Goal: Information Seeking & Learning: Check status

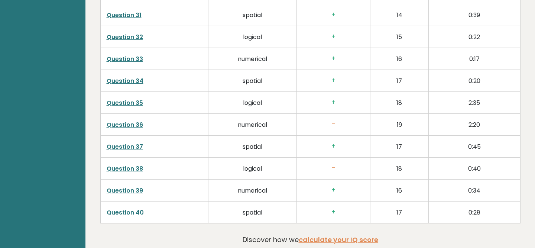
scroll to position [1819, 0]
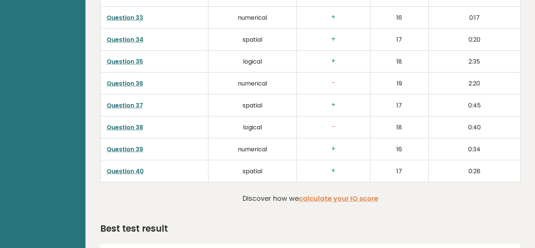
scroll to position [1819, 0]
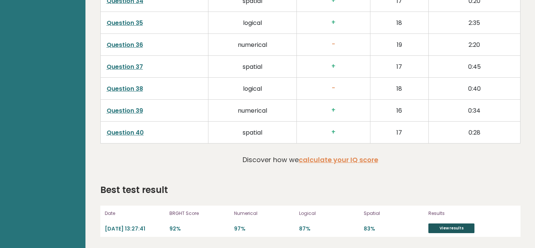
click at [448, 227] on link "View results" at bounding box center [451, 228] width 46 height 10
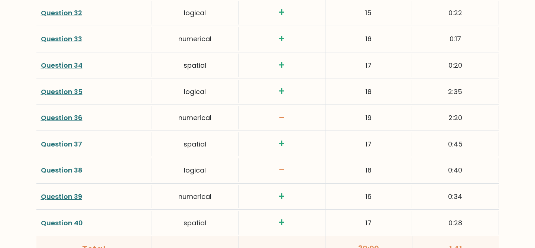
scroll to position [1791, 0]
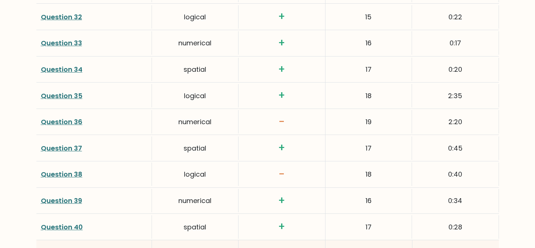
click at [69, 169] on link "Question 38" at bounding box center [62, 173] width 42 height 9
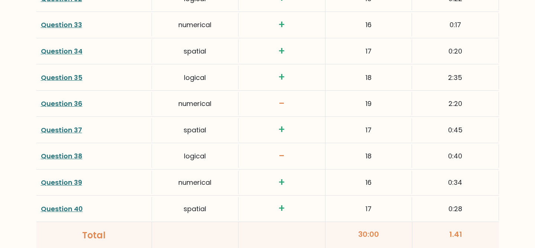
click at [78, 99] on link "Question 36" at bounding box center [62, 103] width 42 height 9
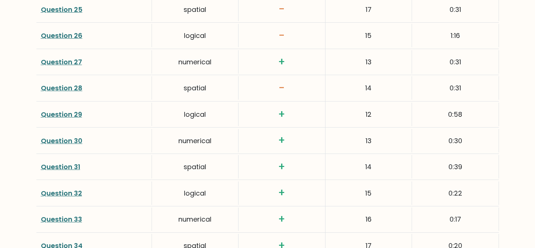
scroll to position [1557, 0]
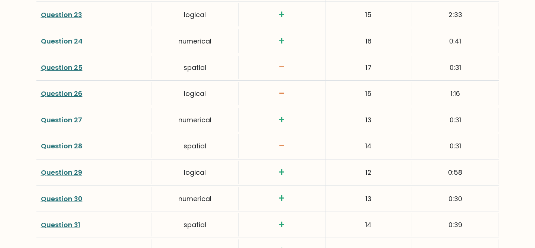
click at [71, 141] on link "Question 28" at bounding box center [62, 145] width 42 height 9
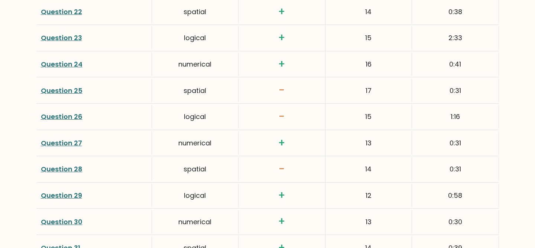
click at [75, 112] on link "Question 26" at bounding box center [62, 116] width 42 height 9
click at [59, 86] on link "Question 25" at bounding box center [62, 90] width 42 height 9
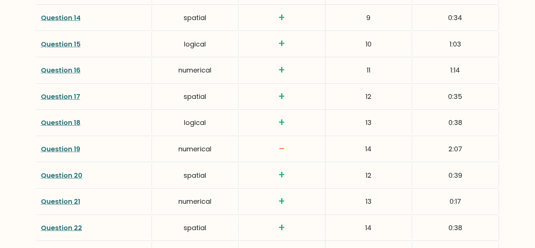
scroll to position [1331, 0]
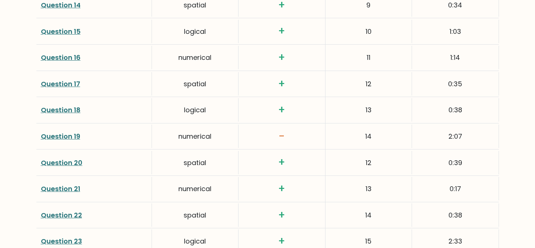
click at [71, 131] on link "Question 19" at bounding box center [60, 135] width 39 height 9
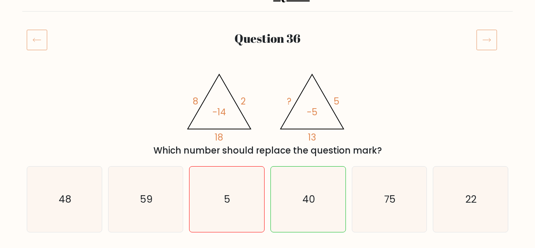
scroll to position [58, 0]
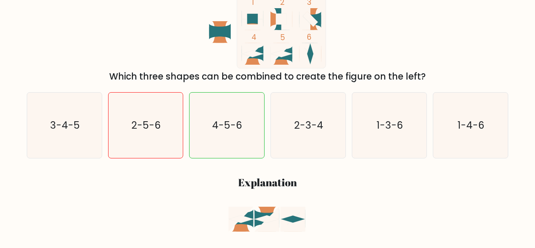
scroll to position [128, 0]
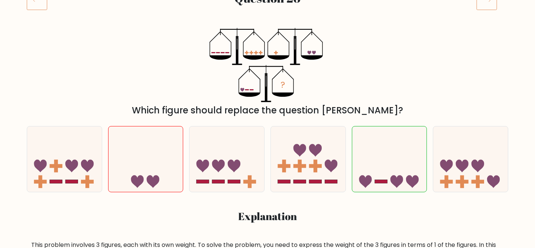
scroll to position [109, 0]
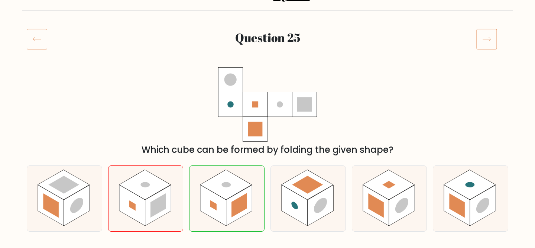
scroll to position [75, 0]
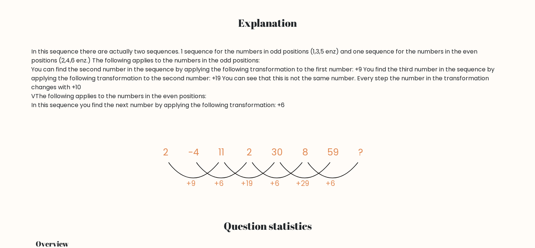
scroll to position [333, 0]
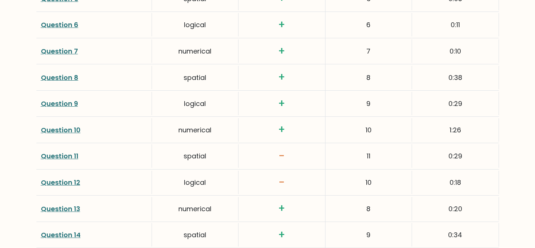
scroll to position [1121, 0]
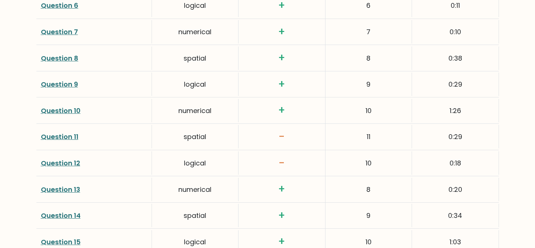
drag, startPoint x: 368, startPoint y: 123, endPoint x: 373, endPoint y: 123, distance: 4.8
click at [373, 125] on div "11" at bounding box center [368, 136] width 86 height 23
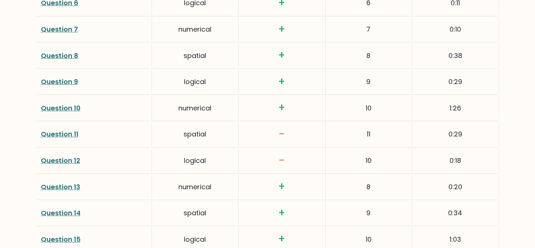
scroll to position [1124, 0]
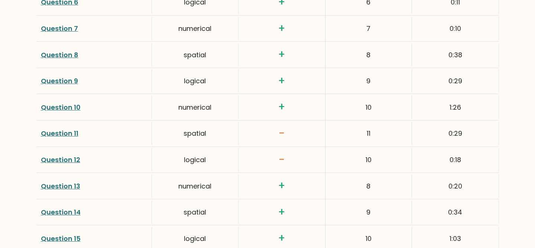
click at [73, 128] on link "Question 11" at bounding box center [59, 132] width 37 height 9
click at [75, 155] on link "Question 12" at bounding box center [60, 159] width 39 height 9
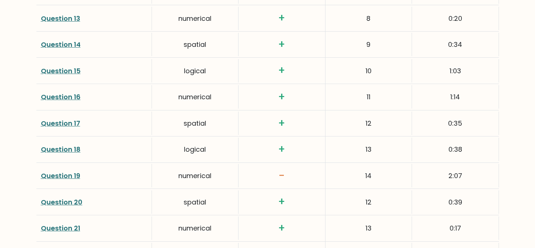
scroll to position [1304, 0]
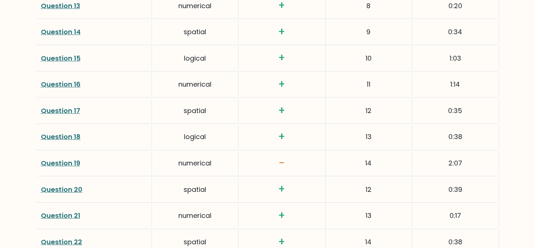
click at [75, 158] on link "Question 19" at bounding box center [60, 162] width 39 height 9
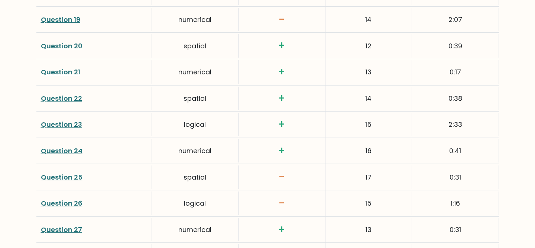
scroll to position [1449, 0]
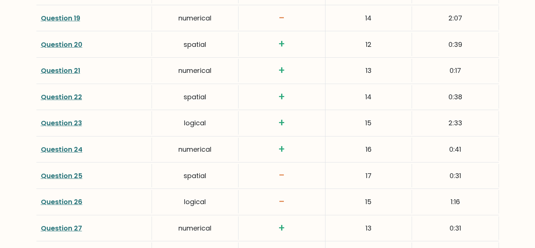
click at [77, 171] on link "Question 25" at bounding box center [62, 175] width 42 height 9
click at [73, 197] on link "Question 26" at bounding box center [62, 201] width 42 height 9
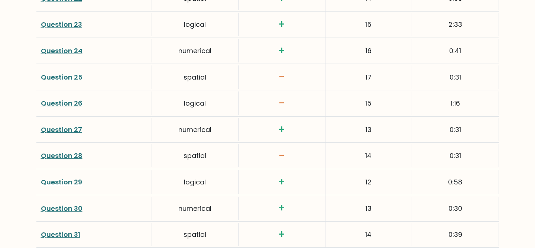
scroll to position [1549, 0]
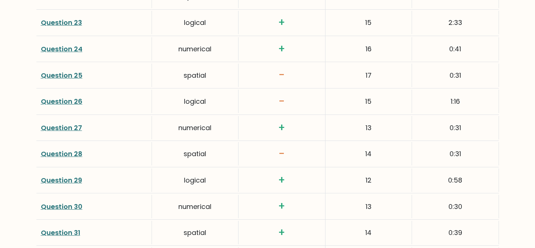
click at [71, 149] on link "Question 28" at bounding box center [62, 153] width 42 height 9
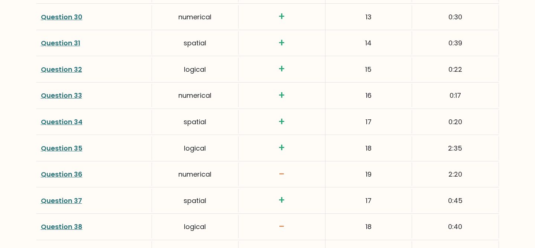
scroll to position [1758, 0]
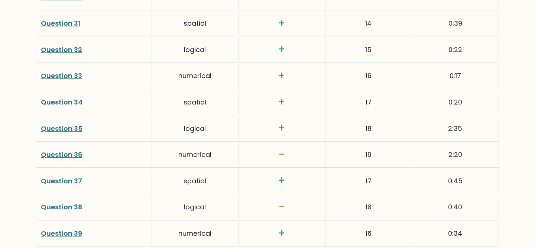
click at [73, 150] on link "Question 36" at bounding box center [62, 154] width 42 height 9
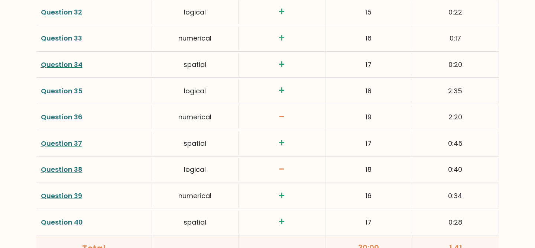
scroll to position [1805, 0]
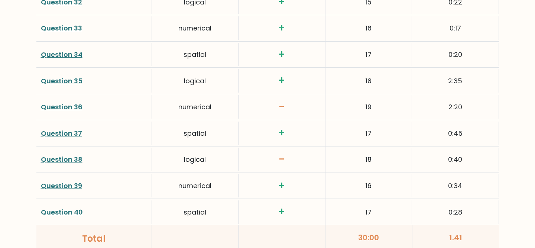
click at [72, 154] on link "Question 38" at bounding box center [62, 158] width 42 height 9
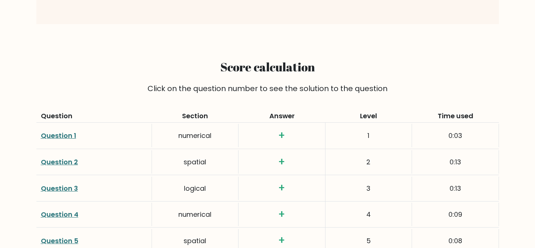
scroll to position [843, 0]
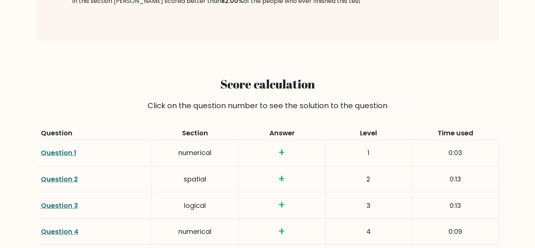
drag, startPoint x: 473, startPoint y: 124, endPoint x: 338, endPoint y: 123, distance: 134.7
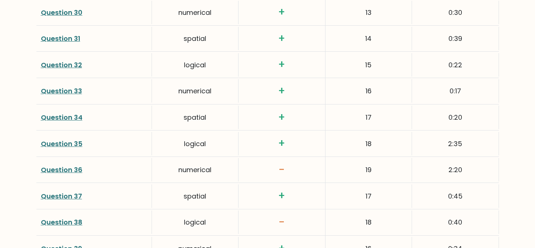
scroll to position [1885, 0]
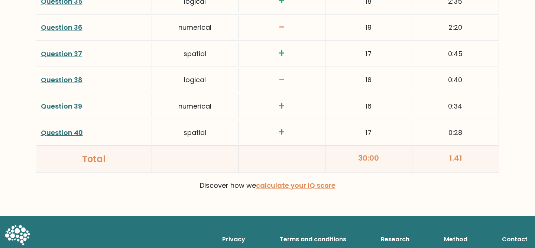
drag, startPoint x: 33, startPoint y: 90, endPoint x: 474, endPoint y: 141, distance: 443.2
copy div "Click on the question number to see the solution to the question Question Secti…"
click at [424, 94] on div "0:34" at bounding box center [455, 105] width 86 height 23
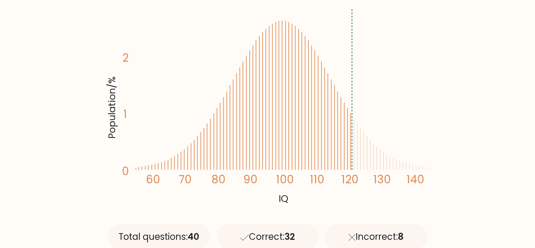
scroll to position [149, 0]
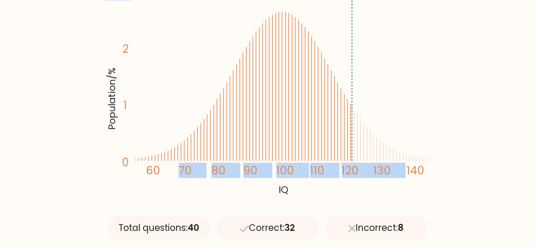
drag, startPoint x: 181, startPoint y: 174, endPoint x: 180, endPoint y: 131, distance: 43.1
click at [180, 131] on icon "Population/% IQ 0 1 2 60 70 80 90 100 110 120 130 140" at bounding box center [267, 97] width 325 height 200
click at [180, 132] on icon "Population/% IQ 0 1 2 60 70 80 90 100 110 120 130 140" at bounding box center [267, 97] width 325 height 200
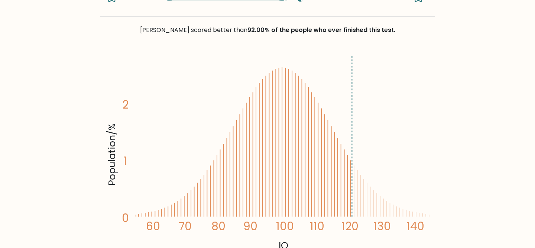
scroll to position [0, 0]
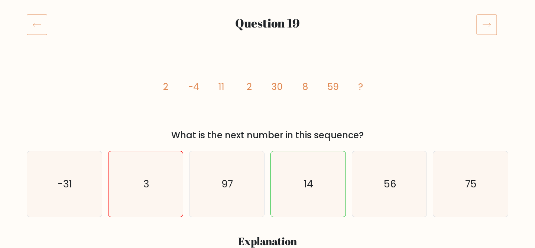
scroll to position [88, 0]
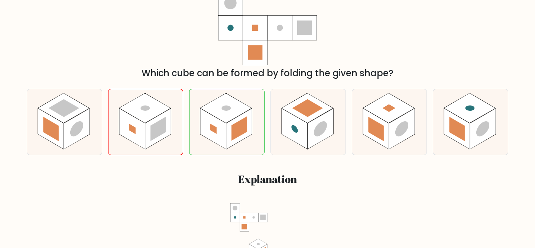
scroll to position [127, 0]
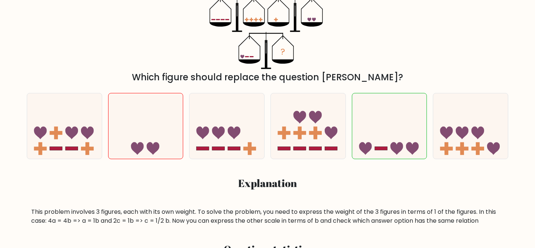
scroll to position [147, 0]
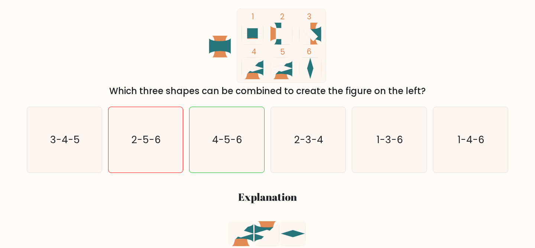
scroll to position [76, 0]
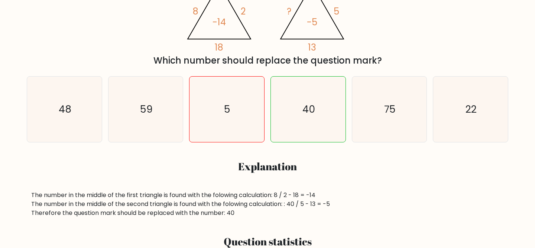
scroll to position [186, 0]
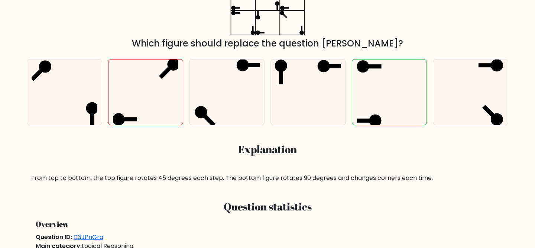
scroll to position [214, 0]
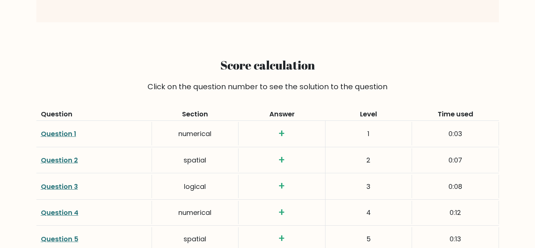
scroll to position [861, 0]
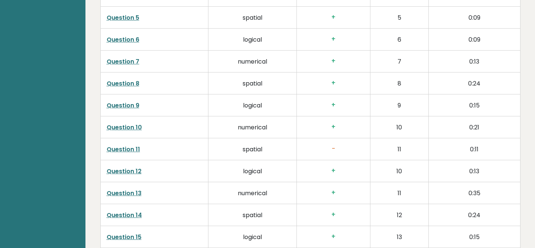
scroll to position [1202, 0]
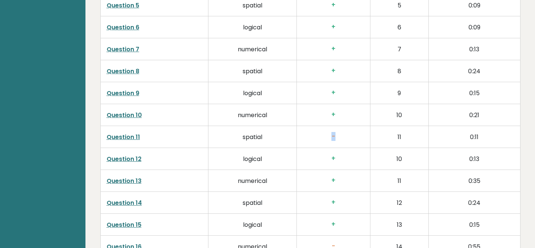
drag, startPoint x: 337, startPoint y: 142, endPoint x: 332, endPoint y: 126, distance: 16.3
click at [332, 126] on td "-" at bounding box center [333, 137] width 73 height 22
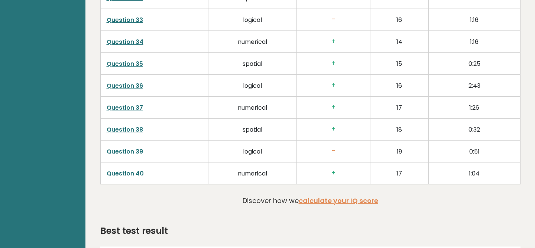
scroll to position [1841, 0]
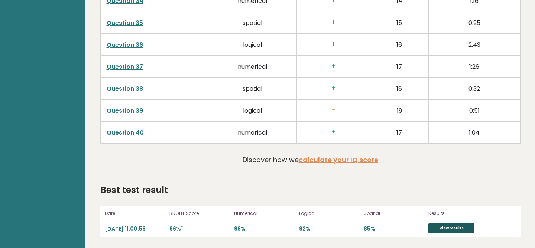
click at [445, 230] on link "View results" at bounding box center [451, 228] width 46 height 10
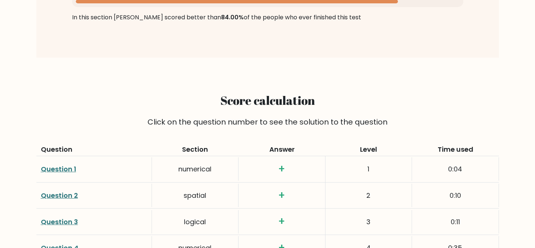
scroll to position [831, 0]
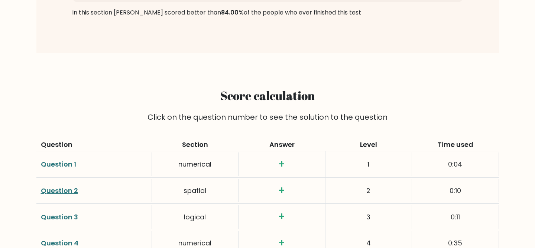
drag, startPoint x: 464, startPoint y: 163, endPoint x: 455, endPoint y: 104, distance: 59.0
copy div "Question Section Answer Level Time used Question 1 numerical + 1 0:04 Question …"
click at [416, 139] on div "Time used" at bounding box center [455, 144] width 86 height 10
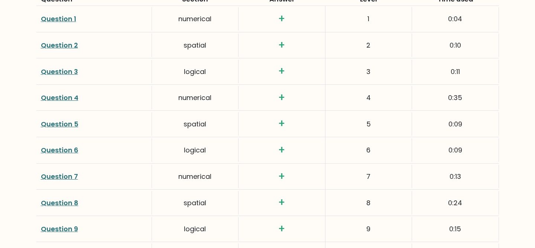
scroll to position [984, 0]
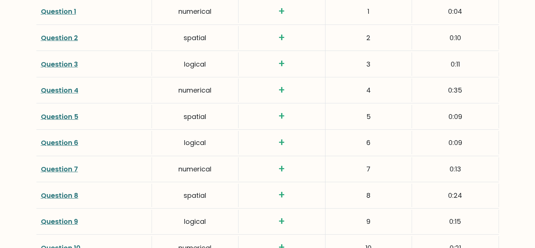
drag, startPoint x: 372, startPoint y: 210, endPoint x: 360, endPoint y: 205, distance: 13.0
click at [360, 209] on div "9" at bounding box center [368, 220] width 86 height 23
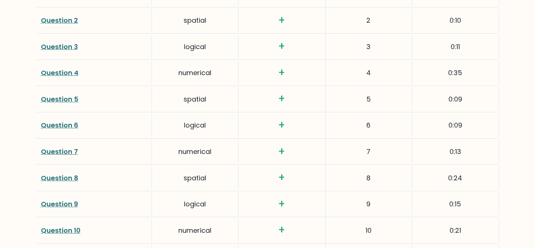
scroll to position [1050, 0]
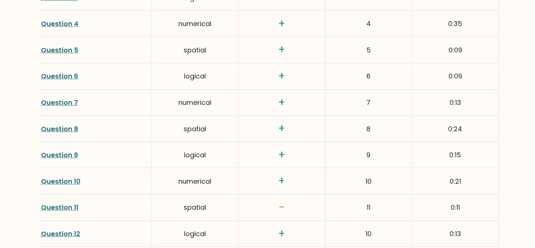
drag, startPoint x: 383, startPoint y: 170, endPoint x: 349, endPoint y: 165, distance: 34.5
click at [349, 169] on div "10" at bounding box center [368, 180] width 86 height 23
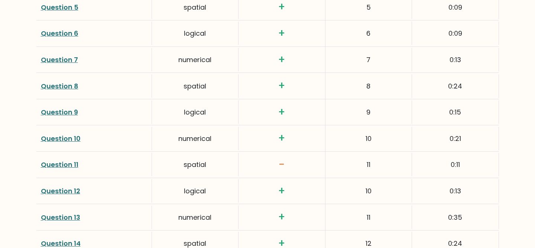
scroll to position [1096, 0]
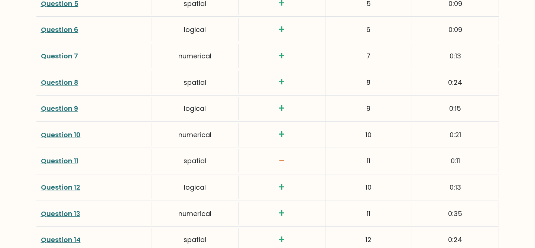
drag, startPoint x: 375, startPoint y: 175, endPoint x: 351, endPoint y: 169, distance: 25.2
click at [351, 175] on div "10" at bounding box center [368, 186] width 86 height 23
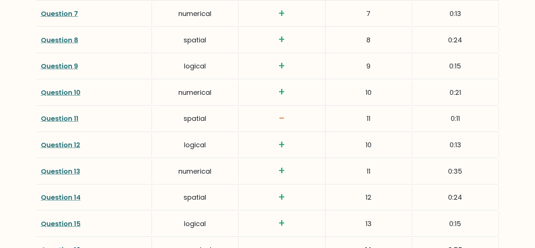
scroll to position [1148, 0]
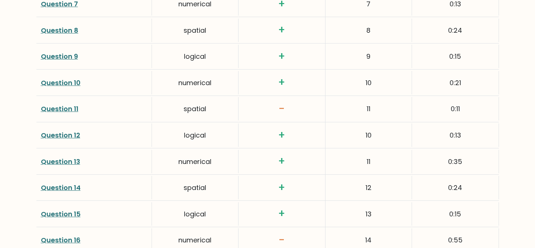
drag, startPoint x: 380, startPoint y: 149, endPoint x: 354, endPoint y: 147, distance: 26.4
click at [354, 150] on div "11" at bounding box center [368, 161] width 86 height 23
drag, startPoint x: 372, startPoint y: 177, endPoint x: 360, endPoint y: 174, distance: 12.8
click at [360, 176] on div "12" at bounding box center [368, 187] width 86 height 23
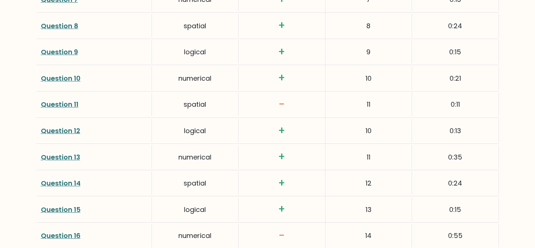
drag, startPoint x: 372, startPoint y: 195, endPoint x: 356, endPoint y: 195, distance: 16.0
click at [356, 197] on div "13" at bounding box center [368, 208] width 86 height 23
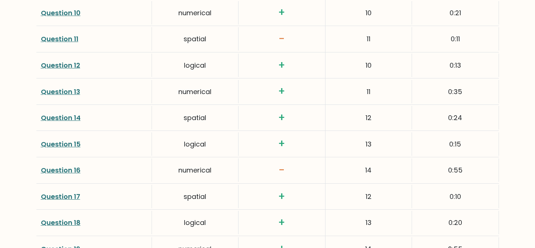
scroll to position [1229, 0]
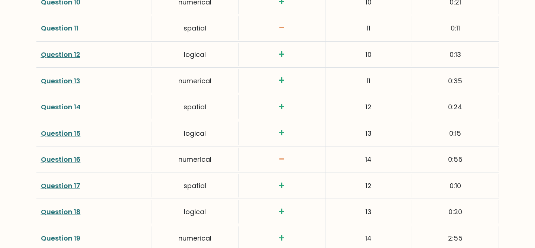
drag, startPoint x: 373, startPoint y: 176, endPoint x: 362, endPoint y: 172, distance: 10.9
click at [362, 174] on div "12" at bounding box center [368, 185] width 86 height 23
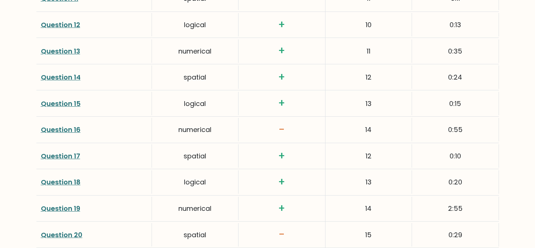
drag, startPoint x: 373, startPoint y: 169, endPoint x: 357, endPoint y: 169, distance: 16.0
click at [357, 170] on div "13" at bounding box center [368, 181] width 86 height 23
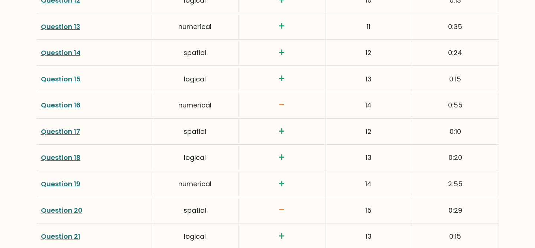
scroll to position [1289, 0]
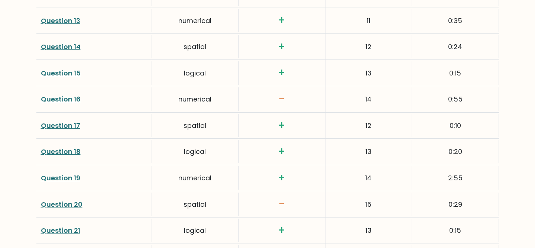
drag, startPoint x: 372, startPoint y: 165, endPoint x: 355, endPoint y: 159, distance: 17.7
click at [356, 166] on div "14" at bounding box center [368, 177] width 86 height 23
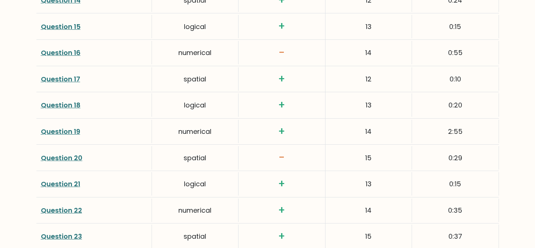
scroll to position [1357, 0]
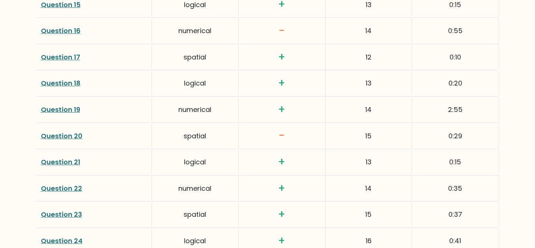
drag, startPoint x: 374, startPoint y: 151, endPoint x: 357, endPoint y: 150, distance: 17.1
click at [358, 150] on div "13" at bounding box center [368, 161] width 86 height 23
drag, startPoint x: 376, startPoint y: 178, endPoint x: 349, endPoint y: 171, distance: 27.3
click at [351, 176] on div "14" at bounding box center [368, 187] width 86 height 23
drag, startPoint x: 372, startPoint y: 201, endPoint x: 349, endPoint y: 198, distance: 23.2
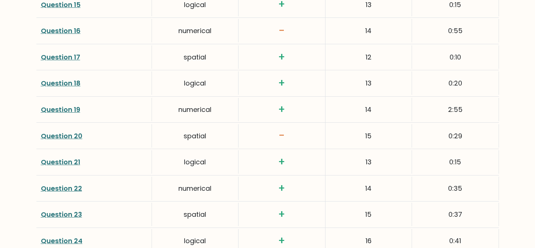
click at [353, 202] on div "15" at bounding box center [368, 213] width 86 height 23
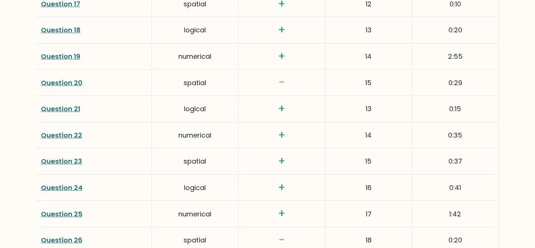
scroll to position [1415, 0]
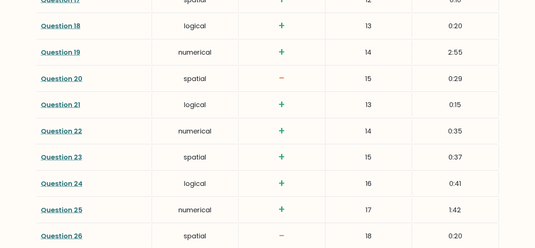
drag, startPoint x: 373, startPoint y: 173, endPoint x: 351, endPoint y: 165, distance: 23.9
click at [354, 171] on div "16" at bounding box center [368, 182] width 86 height 23
drag, startPoint x: 378, startPoint y: 196, endPoint x: 351, endPoint y: 192, distance: 27.5
click at [356, 198] on div "17" at bounding box center [368, 209] width 86 height 23
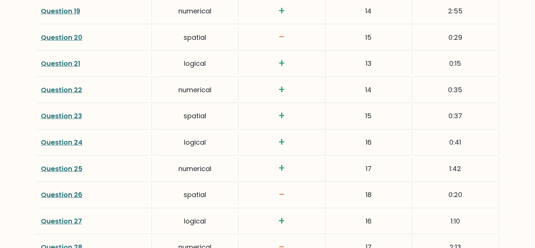
scroll to position [1483, 0]
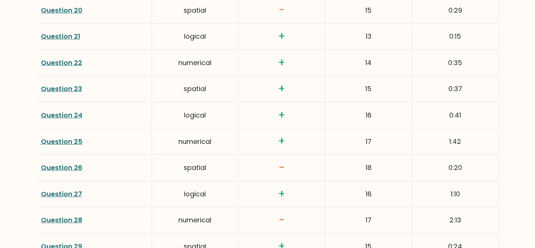
drag, startPoint x: 378, startPoint y: 184, endPoint x: 354, endPoint y: 183, distance: 23.8
click at [354, 183] on div "16" at bounding box center [368, 193] width 86 height 23
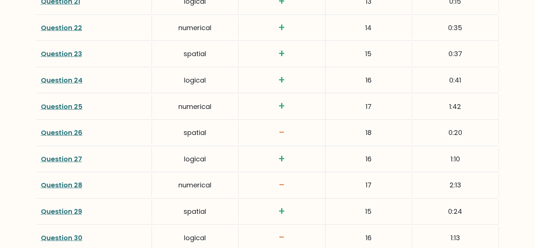
scroll to position [1532, 0]
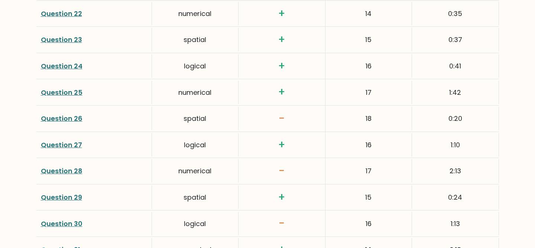
drag, startPoint x: 377, startPoint y: 184, endPoint x: 349, endPoint y: 183, distance: 28.6
click at [349, 185] on div "15" at bounding box center [368, 196] width 86 height 23
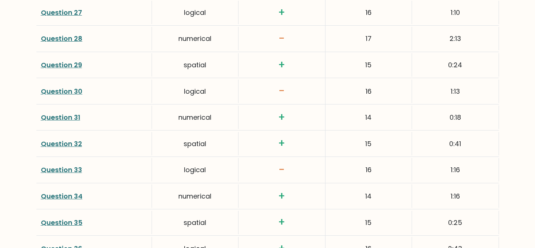
scroll to position [1659, 0]
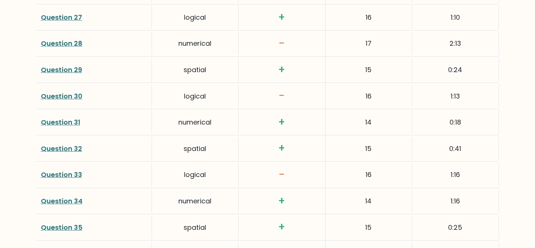
drag, startPoint x: 372, startPoint y: 110, endPoint x: 360, endPoint y: 107, distance: 11.6
click at [360, 110] on div "14" at bounding box center [368, 121] width 86 height 23
drag, startPoint x: 375, startPoint y: 133, endPoint x: 358, endPoint y: 133, distance: 17.4
click at [358, 137] on div "15" at bounding box center [368, 148] width 86 height 23
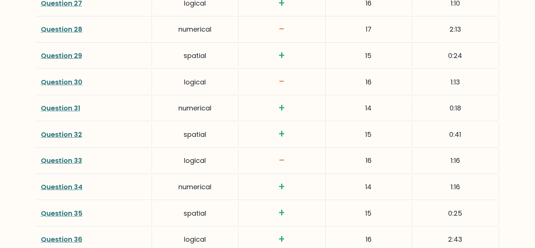
scroll to position [1677, 0]
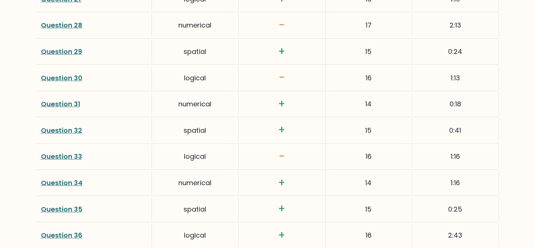
drag, startPoint x: 377, startPoint y: 170, endPoint x: 355, endPoint y: 169, distance: 22.3
click at [355, 171] on div "14" at bounding box center [368, 182] width 86 height 23
drag, startPoint x: 373, startPoint y: 192, endPoint x: 351, endPoint y: 189, distance: 22.5
click at [355, 197] on div "15" at bounding box center [368, 208] width 86 height 23
drag, startPoint x: 375, startPoint y: 219, endPoint x: 353, endPoint y: 215, distance: 21.9
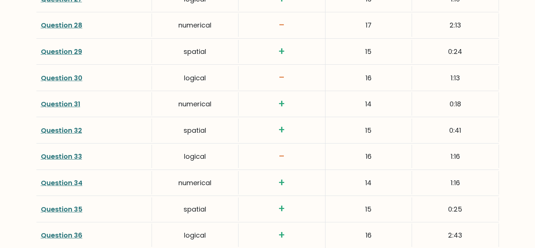
click at [356, 223] on div "16" at bounding box center [368, 234] width 86 height 23
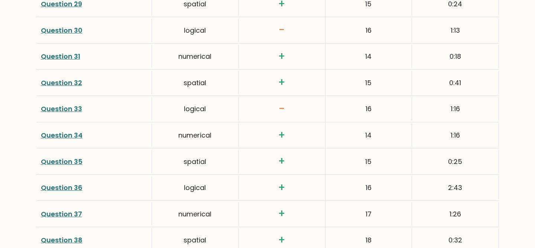
scroll to position [1731, 0]
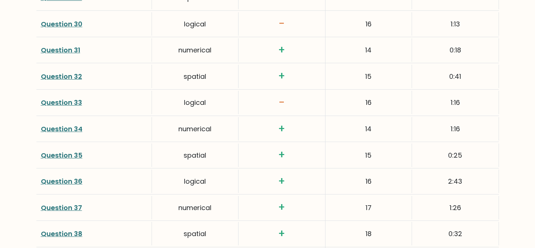
drag, startPoint x: 376, startPoint y: 199, endPoint x: 358, endPoint y: 193, distance: 18.9
click at [358, 196] on div "17" at bounding box center [368, 207] width 86 height 23
drag, startPoint x: 375, startPoint y: 222, endPoint x: 352, endPoint y: 219, distance: 22.4
click at [353, 222] on div "18" at bounding box center [368, 233] width 86 height 23
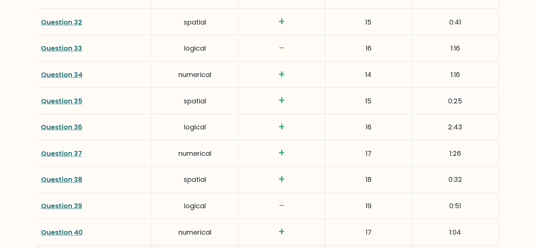
scroll to position [1787, 0]
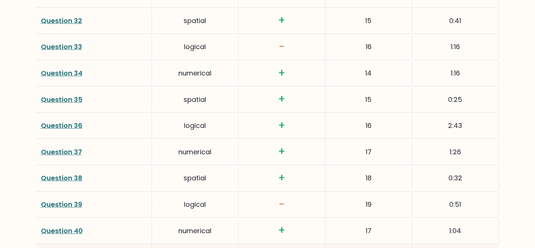
drag, startPoint x: 372, startPoint y: 218, endPoint x: 349, endPoint y: 213, distance: 23.4
click at [353, 219] on div "17" at bounding box center [368, 230] width 86 height 23
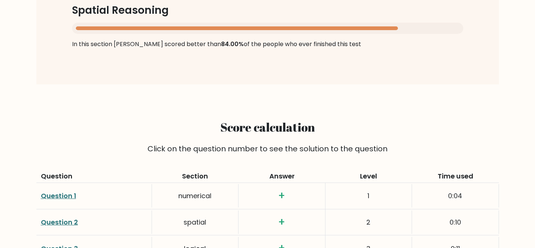
scroll to position [787, 0]
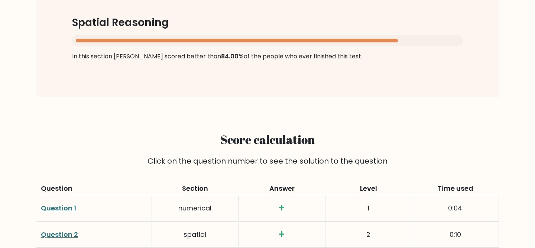
drag, startPoint x: 468, startPoint y: 221, endPoint x: 205, endPoint y: 122, distance: 281.2
copy div "Score calculation Click on the question number to see the solution to the quest…"
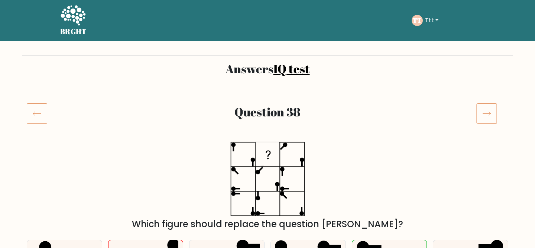
click at [76, 17] on icon at bounding box center [73, 15] width 25 height 20
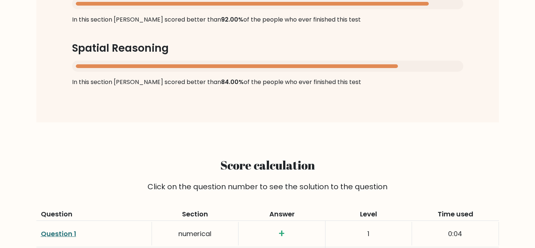
scroll to position [625, 0]
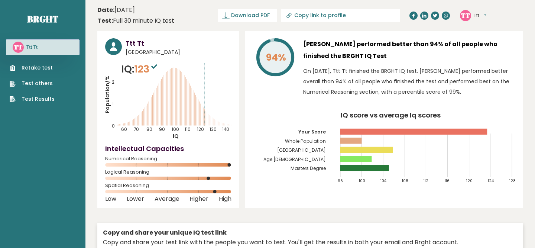
scroll to position [2063, 0]
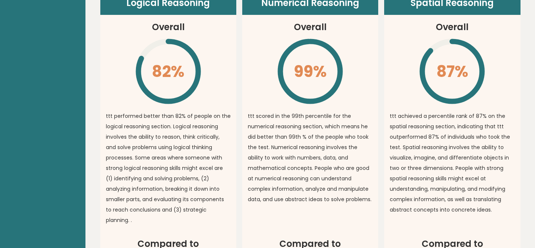
scroll to position [540, 0]
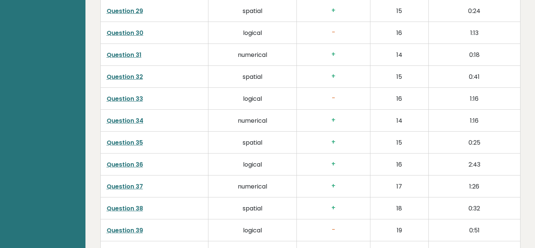
scroll to position [1841, 0]
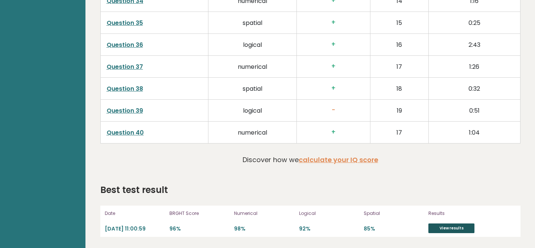
click at [443, 227] on link "View results" at bounding box center [451, 228] width 46 height 10
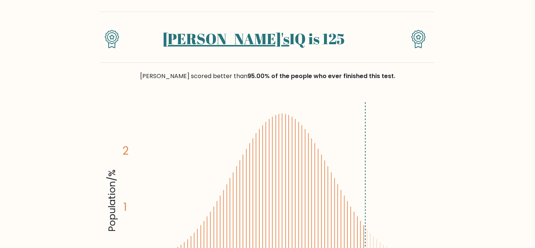
scroll to position [48, 0]
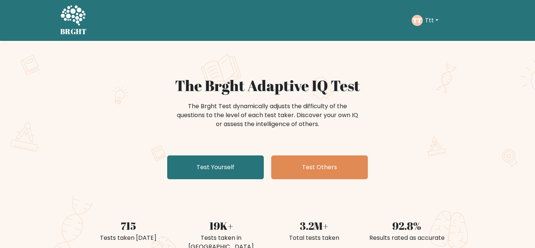
click at [432, 17] on button "Ttt" at bounding box center [431, 21] width 18 height 10
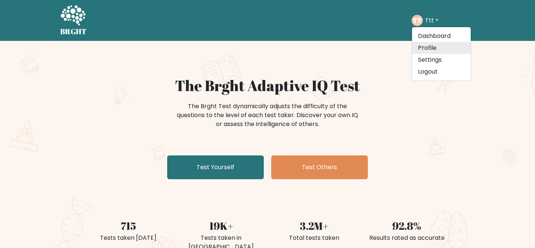
click at [425, 51] on link "Profile" at bounding box center [441, 48] width 59 height 12
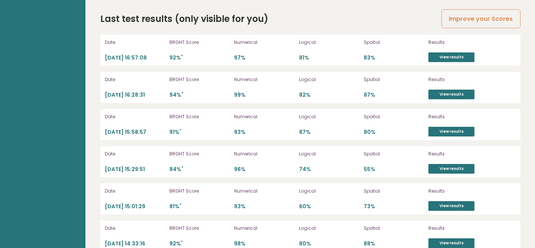
scroll to position [1986, 0]
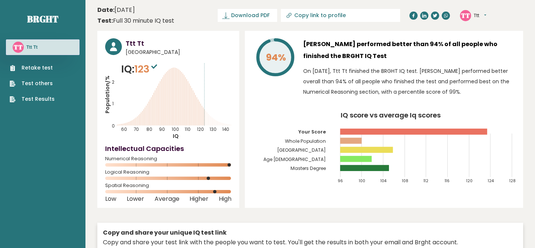
scroll to position [1986, 0]
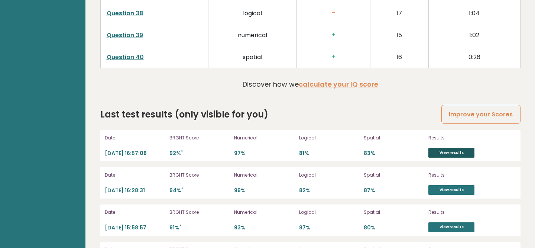
click at [442, 148] on link "View results" at bounding box center [451, 153] width 46 height 10
click at [465, 185] on link "View results" at bounding box center [451, 190] width 46 height 10
